Goal: Transaction & Acquisition: Download file/media

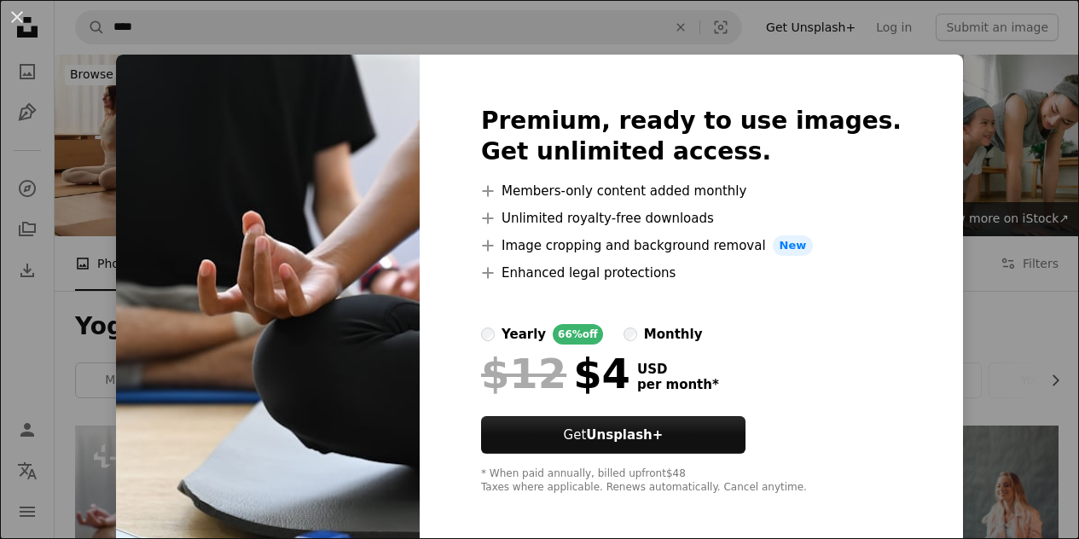
scroll to position [341, 0]
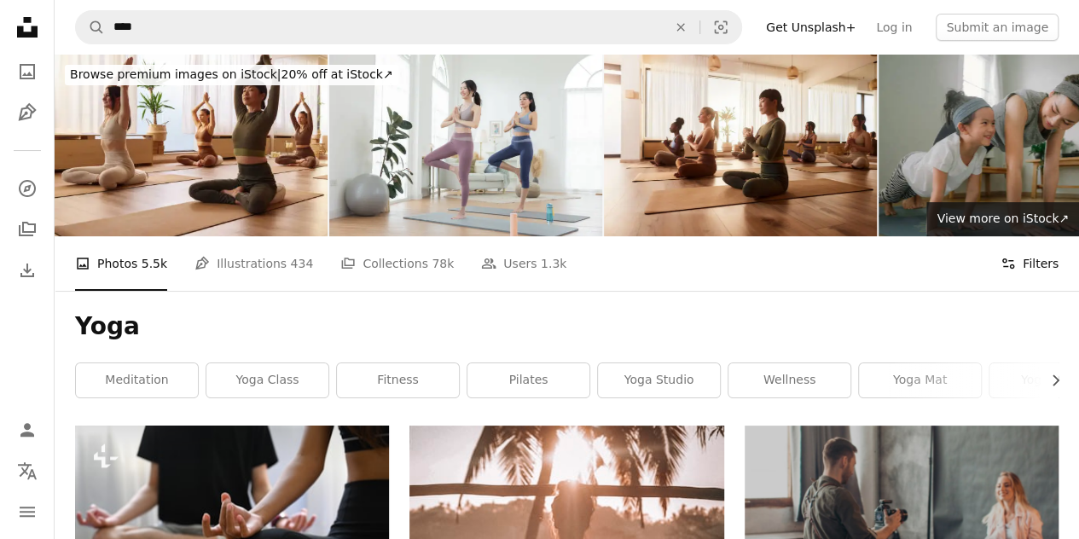
click at [1035, 269] on button "Filters Filters" at bounding box center [1029, 263] width 58 height 55
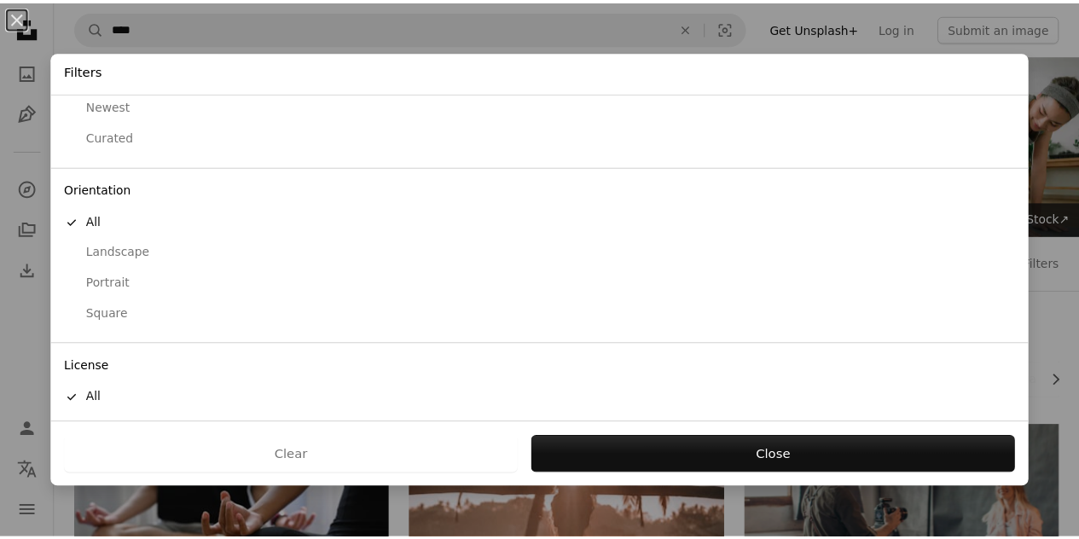
scroll to position [135, 0]
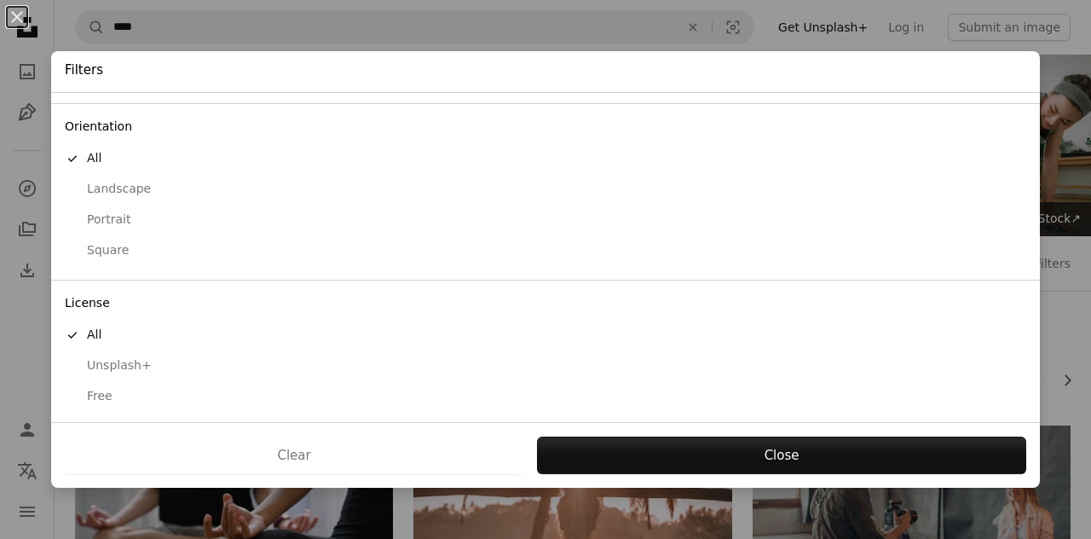
click at [94, 390] on div "Free" at bounding box center [546, 396] width 962 height 17
click at [113, 177] on button "Landscape" at bounding box center [545, 189] width 989 height 31
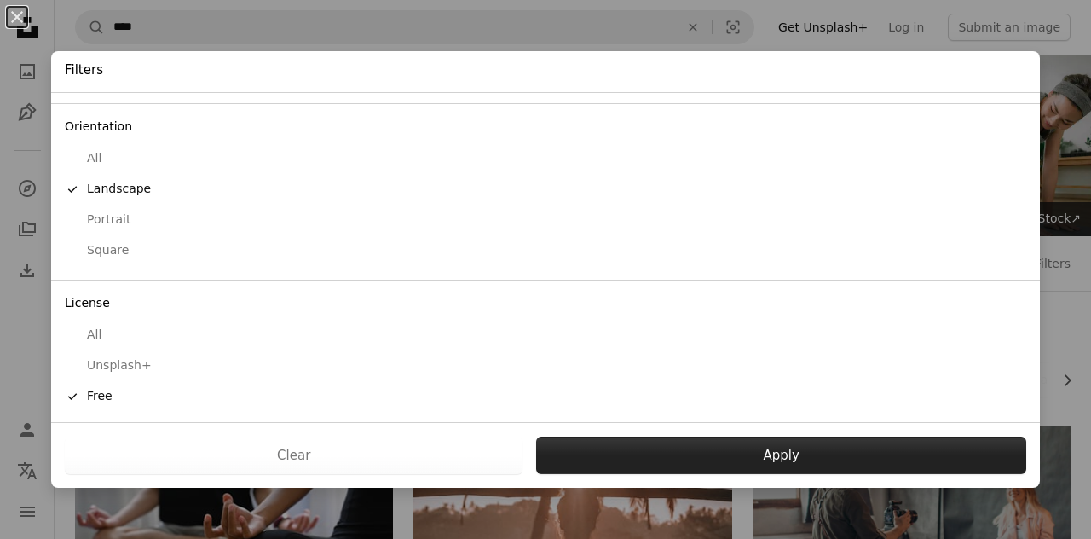
click at [766, 466] on button "Apply" at bounding box center [781, 456] width 490 height 38
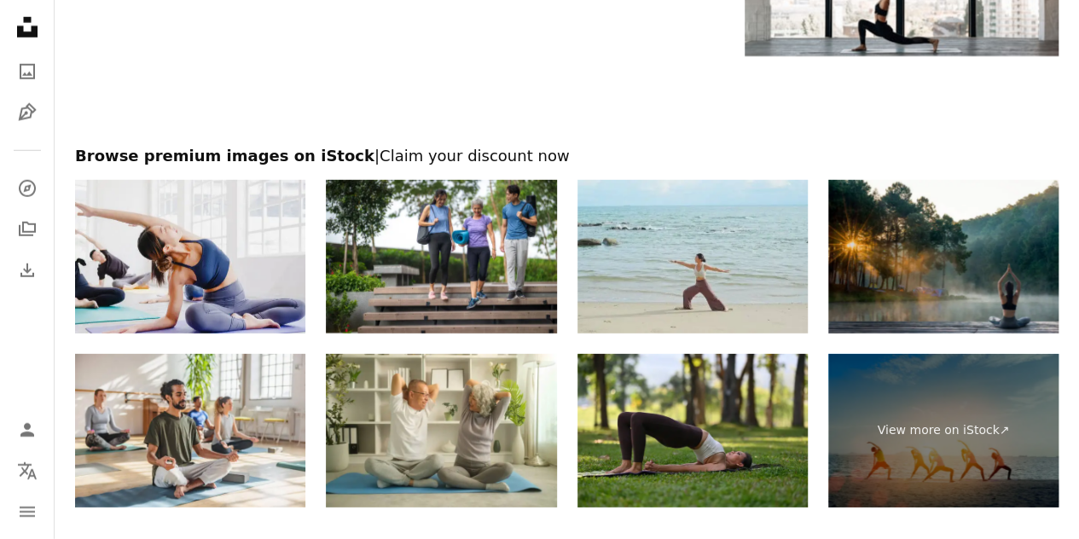
scroll to position [2703, 0]
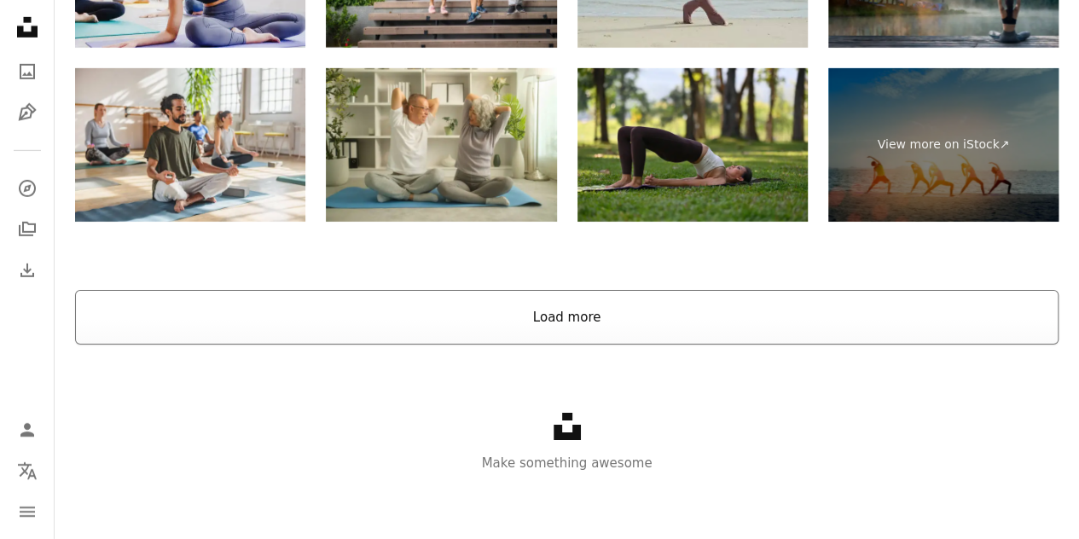
click at [489, 307] on button "Load more" at bounding box center [566, 317] width 983 height 55
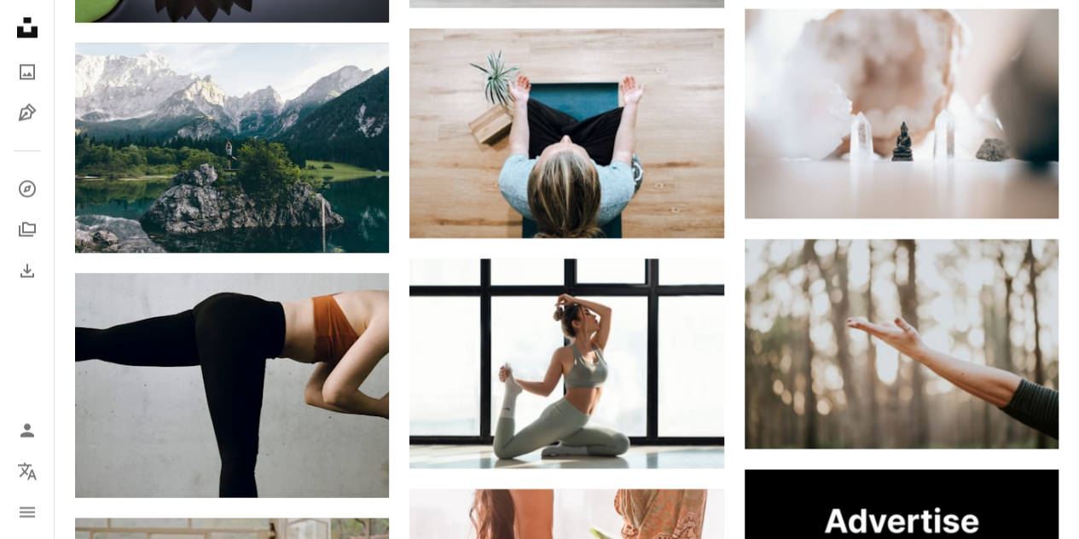
scroll to position [4486, 0]
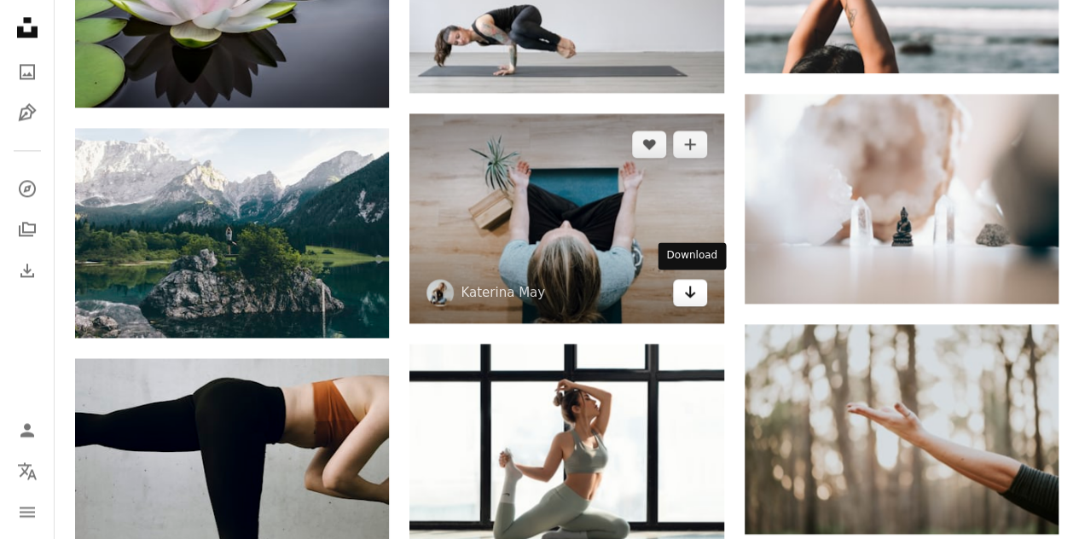
click at [680, 291] on link "Arrow pointing down" at bounding box center [690, 292] width 34 height 27
